Goal: Task Accomplishment & Management: Use online tool/utility

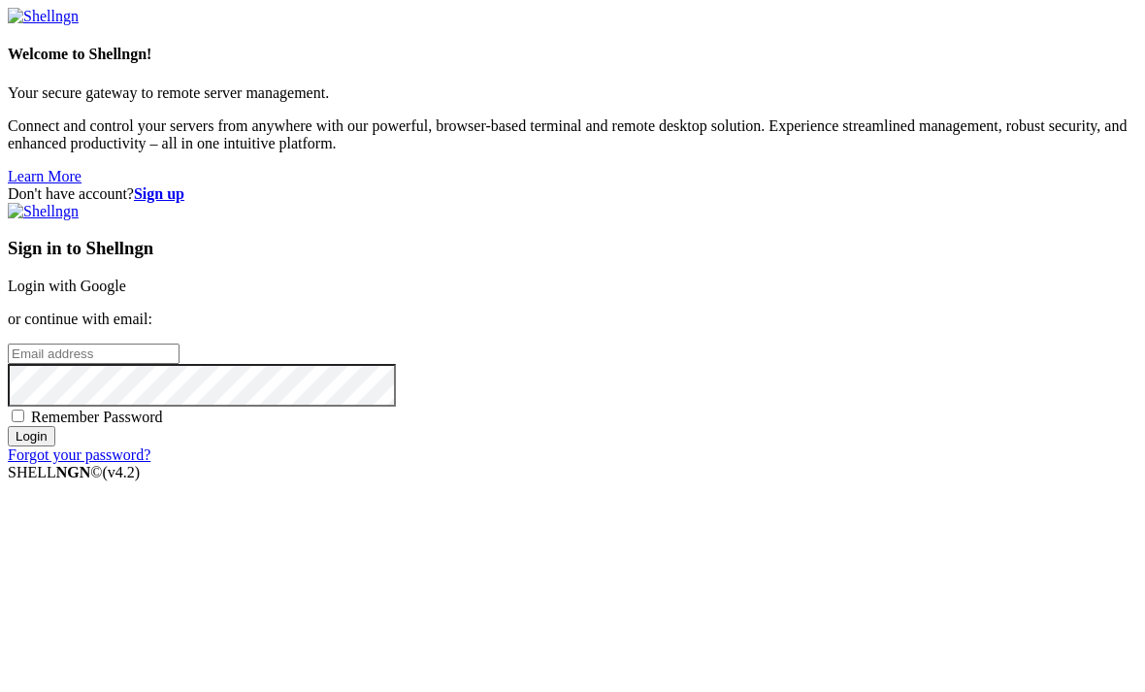
click at [126, 278] on link "Login with Google" at bounding box center [67, 286] width 118 height 17
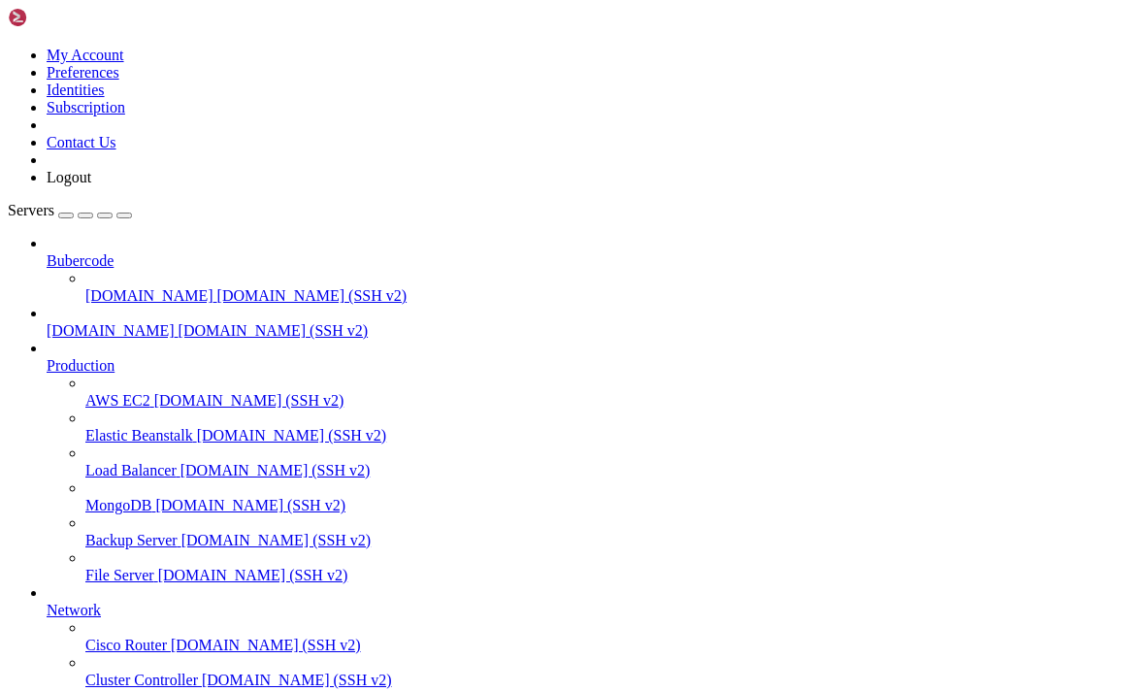
click at [175, 322] on span "[DOMAIN_NAME]" at bounding box center [111, 330] width 128 height 17
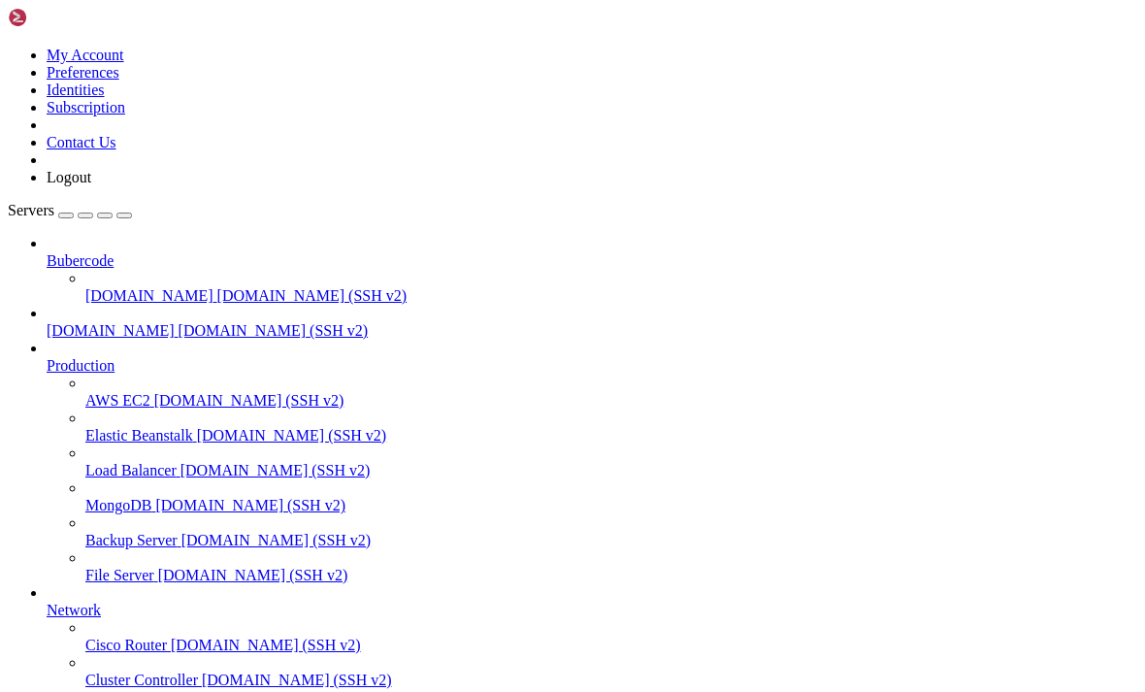
type input "/home/pro5.hosts.name/public_html/data"
click at [124, 215] on icon "button" at bounding box center [124, 215] width 0 height 0
drag, startPoint x: 1122, startPoint y: 63, endPoint x: 1102, endPoint y: 67, distance: 20.8
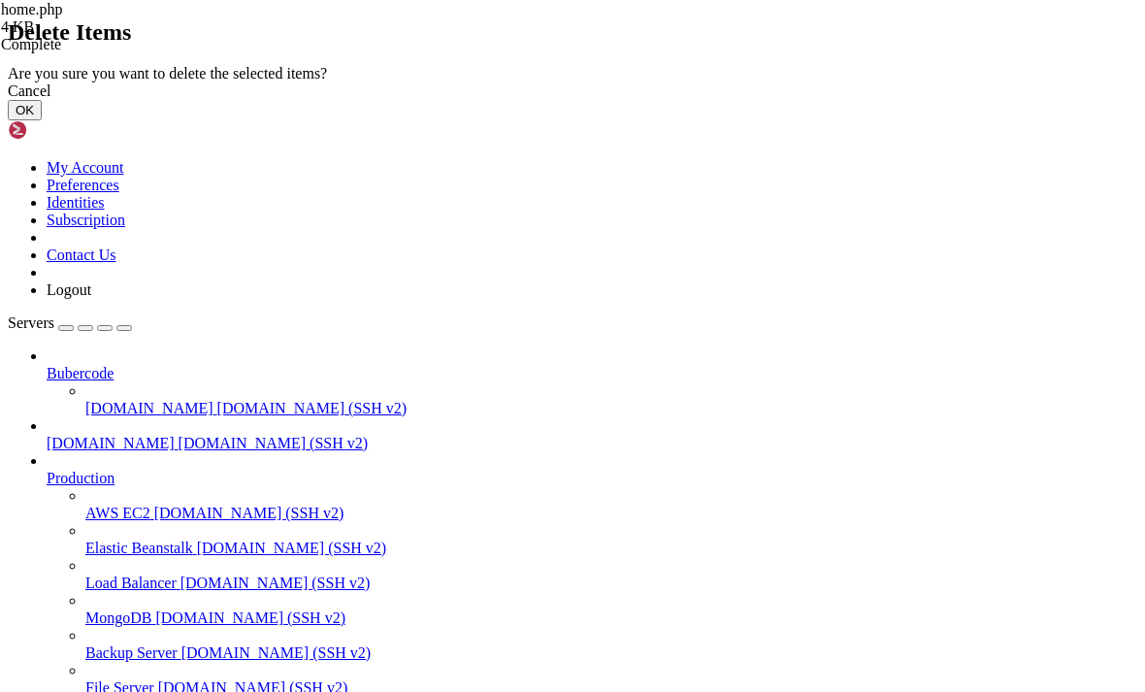
click at [42, 120] on button "OK" at bounding box center [25, 110] width 34 height 20
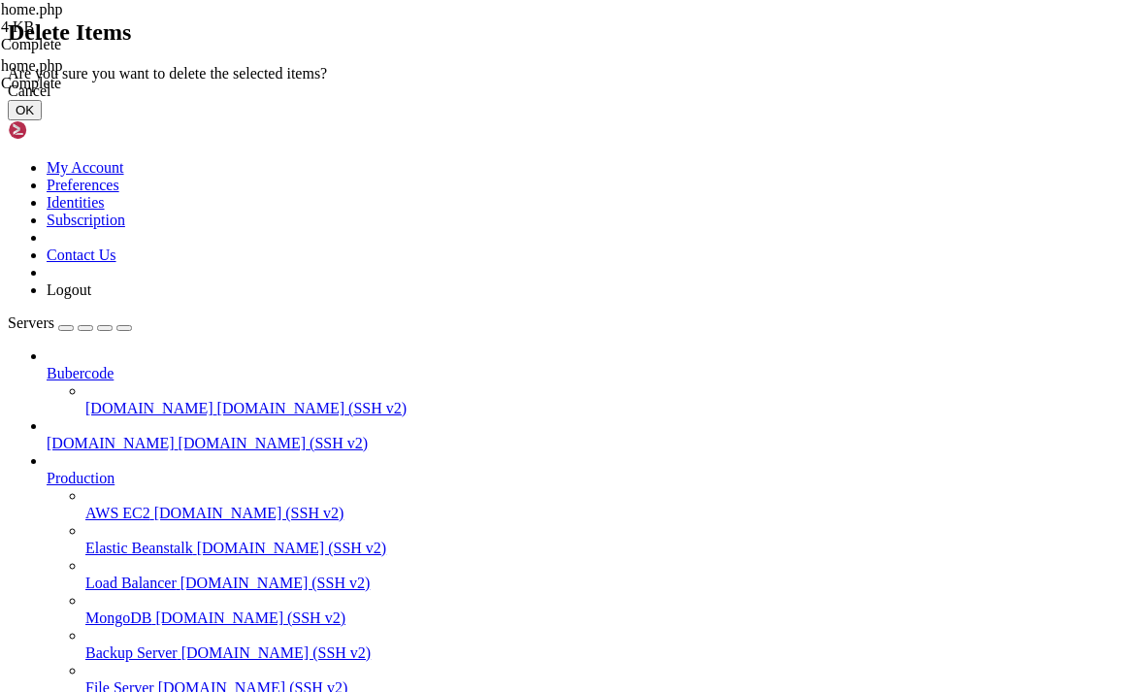
drag, startPoint x: 774, startPoint y: 411, endPoint x: 768, endPoint y: 399, distance: 13.0
click at [766, 120] on div "Cancel OK" at bounding box center [573, 102] width 1130 height 38
click at [42, 120] on button "OK" at bounding box center [25, 110] width 34 height 20
